Goal: Task Accomplishment & Management: Complete application form

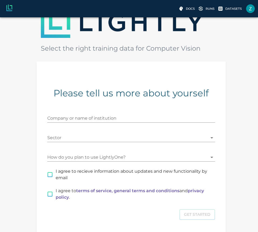
scroll to position [59, 0]
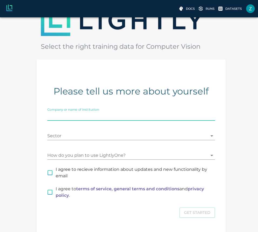
click at [133, 112] on input "Company or name of institution" at bounding box center [131, 116] width 168 height 9
type input "Vumvlw"
type input "Bumble"
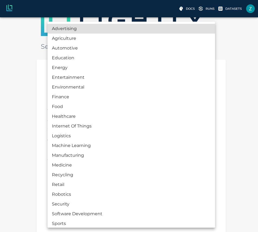
click at [117, 136] on body "Docs Runs Datasets [EMAIL_ADDRESS][PERSON_NAME][DOMAIN_NAME] Welcome to Select …" at bounding box center [129, 108] width 258 height 301
click at [114, 143] on li "Machine Learning" at bounding box center [132, 146] width 168 height 10
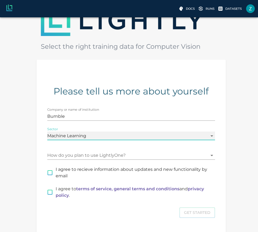
scroll to position [14, 0]
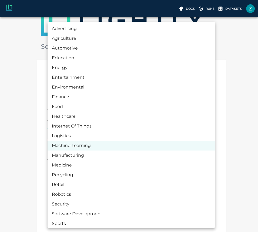
click at [113, 135] on body "Docs Runs Datasets [EMAIL_ADDRESS][PERSON_NAME][DOMAIN_NAME] Welcome to Select …" at bounding box center [129, 108] width 258 height 301
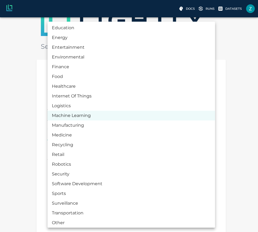
scroll to position [32, 0]
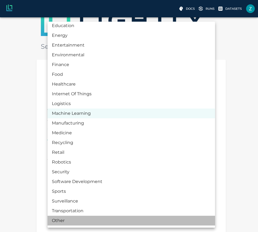
click at [73, 221] on li "Other" at bounding box center [132, 220] width 168 height 10
type input "OTHER"
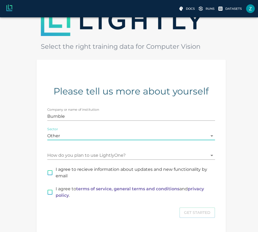
click at [119, 154] on body "Docs Runs Datasets [EMAIL_ADDRESS][PERSON_NAME][DOMAIN_NAME] Welcome to Select …" at bounding box center [129, 108] width 258 height 301
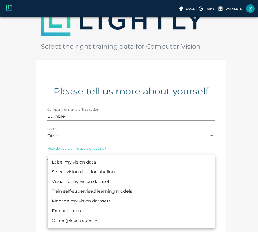
click at [109, 209] on li "Explore the tool" at bounding box center [132, 211] width 168 height 10
type input "CHECKING_THE_TOOL"
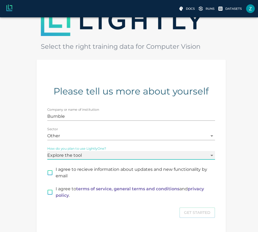
scroll to position [67, 0]
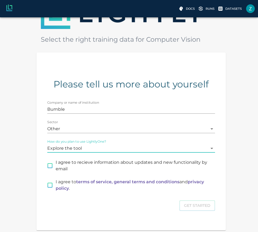
click at [110, 168] on span "I agree to recieve information about updates and new functionality by email" at bounding box center [133, 165] width 155 height 13
click at [56, 168] on input "I agree to recieve information about updates and new functionality by email" at bounding box center [49, 165] width 11 height 11
checkbox input "true"
click at [58, 183] on p "I agree to terms of service, general terms and conditions and privacy policy ." at bounding box center [133, 184] width 155 height 13
click at [56, 183] on input "I agree to terms of service, general terms and conditions and privacy policy ." at bounding box center [49, 184] width 11 height 11
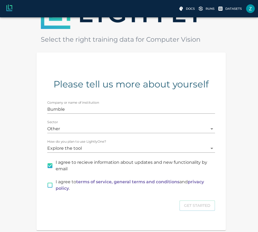
checkbox input "true"
drag, startPoint x: 199, startPoint y: 206, endPoint x: 164, endPoint y: 202, distance: 34.5
click at [164, 202] on div "Get Started" at bounding box center [131, 205] width 168 height 11
click at [96, 162] on span "I agree to recieve information about updates and new functionality by email" at bounding box center [133, 165] width 155 height 13
click at [56, 162] on input "I agree to recieve information about updates and new functionality by email" at bounding box center [49, 165] width 11 height 11
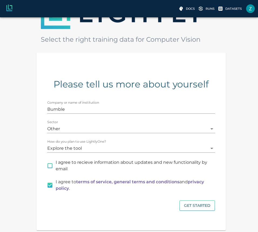
click at [145, 162] on span "I agree to recieve information about updates and new functionality by email" at bounding box center [133, 165] width 155 height 13
click at [56, 162] on input "I agree to recieve information about updates and new functionality by email" at bounding box center [49, 165] width 11 height 11
checkbox input "true"
click at [201, 205] on button "Get Started" at bounding box center [198, 205] width 36 height 11
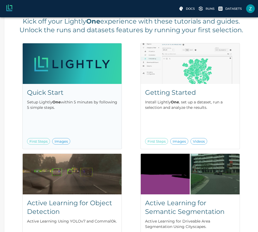
scroll to position [53, 0]
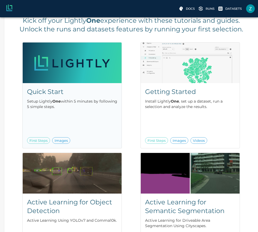
click at [93, 101] on p "Setup Lightly One within 5 minutes by following 5 simple steps." at bounding box center [72, 103] width 90 height 11
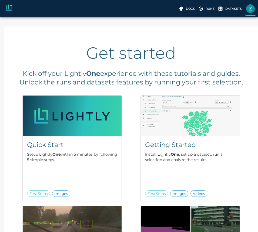
click at [249, 7] on img at bounding box center [250, 8] width 9 height 9
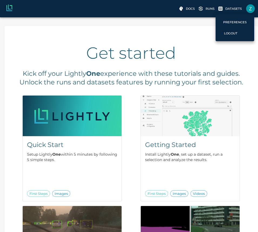
click at [211, 9] on div at bounding box center [129, 116] width 258 height 232
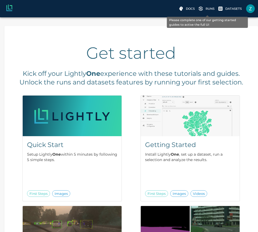
click at [225, 9] on label "Datasets" at bounding box center [230, 8] width 25 height 9
click at [212, 9] on p "Runs" at bounding box center [210, 8] width 9 height 5
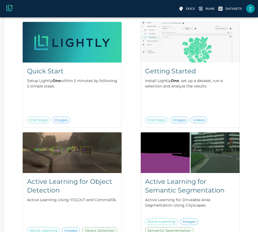
scroll to position [76, 0]
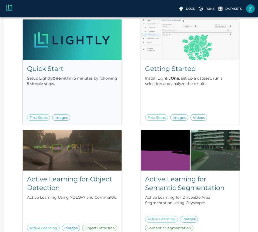
click at [84, 88] on div "Quick Start Setup Lightly One within 5 minutes by following 5 simple steps. Fir…" at bounding box center [72, 92] width 99 height 65
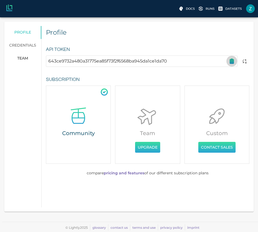
click at [232, 59] on icon "button" at bounding box center [232, 59] width 2 height 1
